Goal: Information Seeking & Learning: Compare options

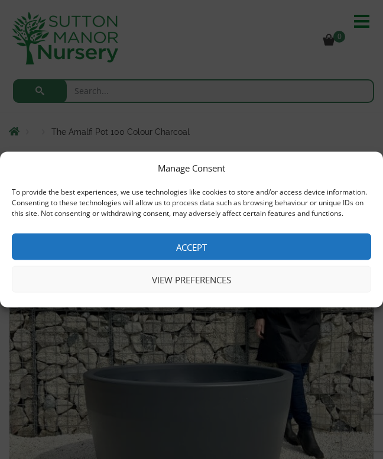
click at [200, 248] on button "Accept" at bounding box center [191, 246] width 359 height 27
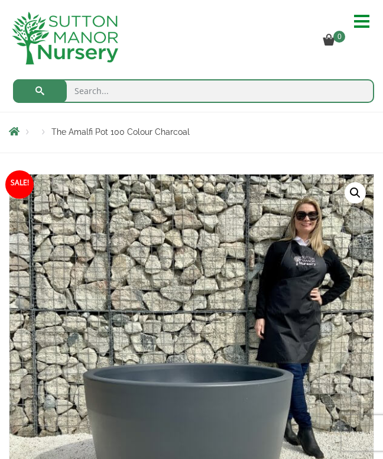
click at [362, 21] on hr at bounding box center [361, 21] width 15 height 2
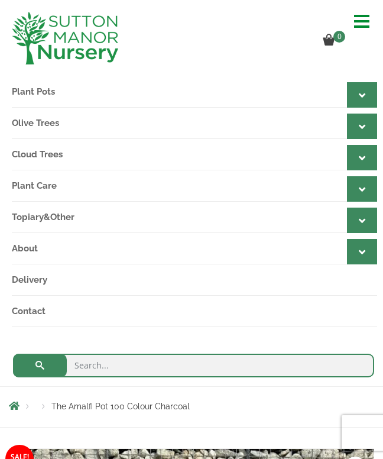
click at [370, 93] on div at bounding box center [362, 94] width 30 height 25
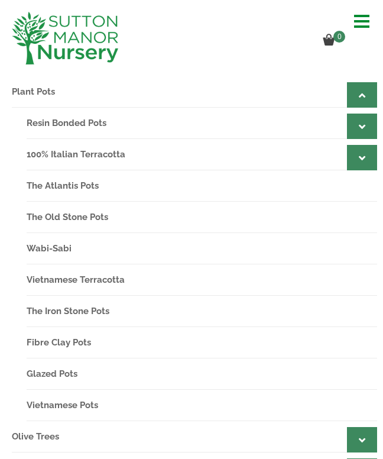
click at [363, 132] on icon at bounding box center [362, 126] width 6 height 11
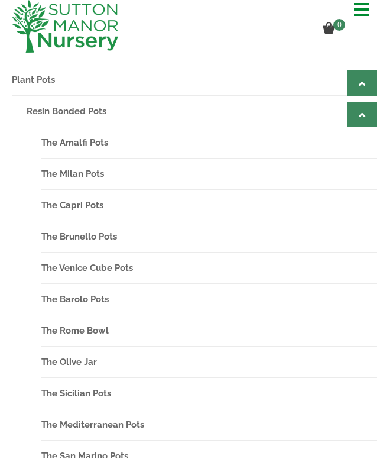
scroll to position [13, 0]
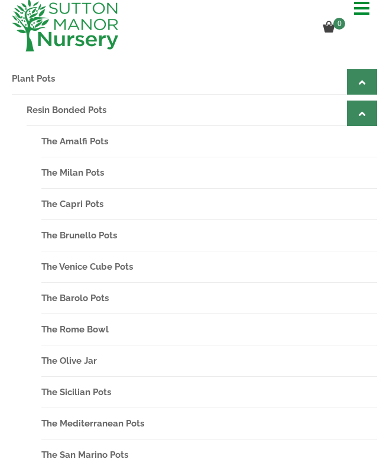
click at [132, 274] on link "The Venice Cube Pots" at bounding box center [209, 266] width 336 height 31
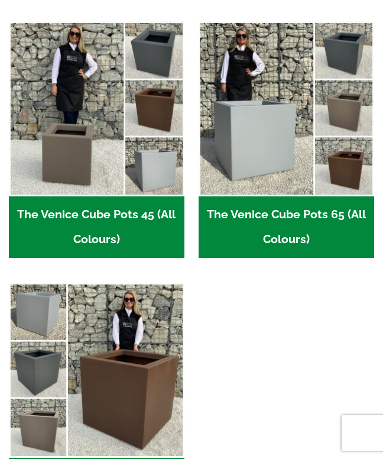
scroll to position [310, 0]
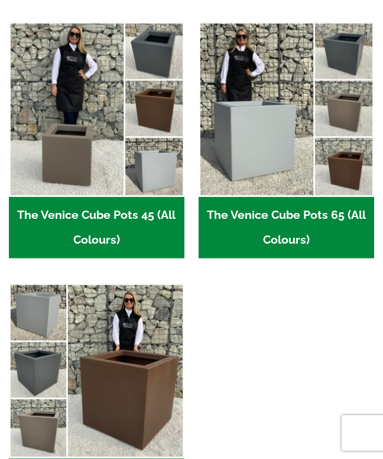
click at [285, 205] on h2 "The Venice Cube Pots 65 (All Colours) (4)" at bounding box center [286, 227] width 175 height 61
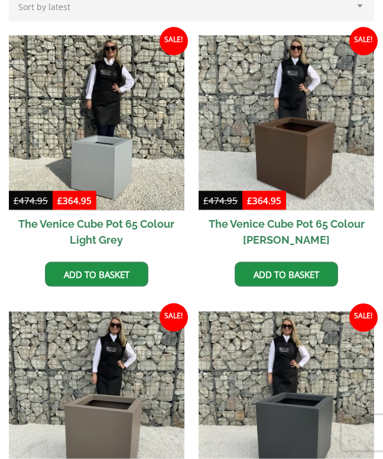
scroll to position [282, 0]
click at [331, 136] on img at bounding box center [286, 122] width 175 height 175
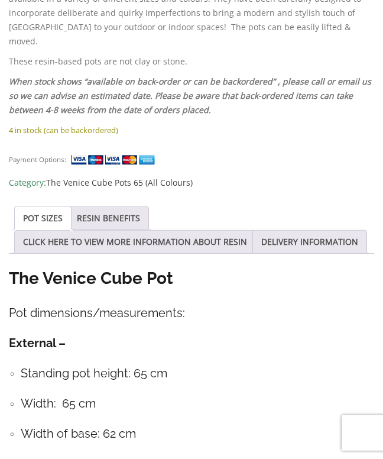
scroll to position [1102, 0]
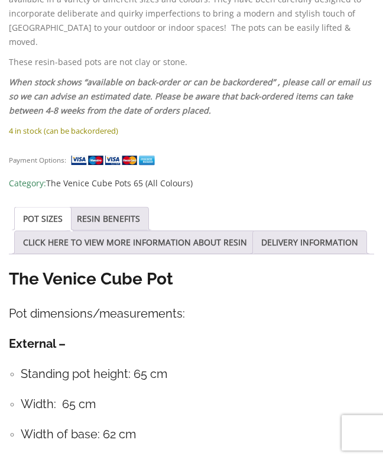
click at [122, 231] on link "CLICK HERE TO VIEW MORE INFORMATION ABOUT RESIN" at bounding box center [135, 242] width 224 height 22
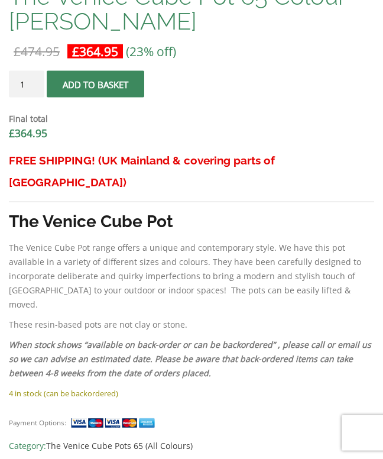
scroll to position [815, 0]
